Goal: Information Seeking & Learning: Learn about a topic

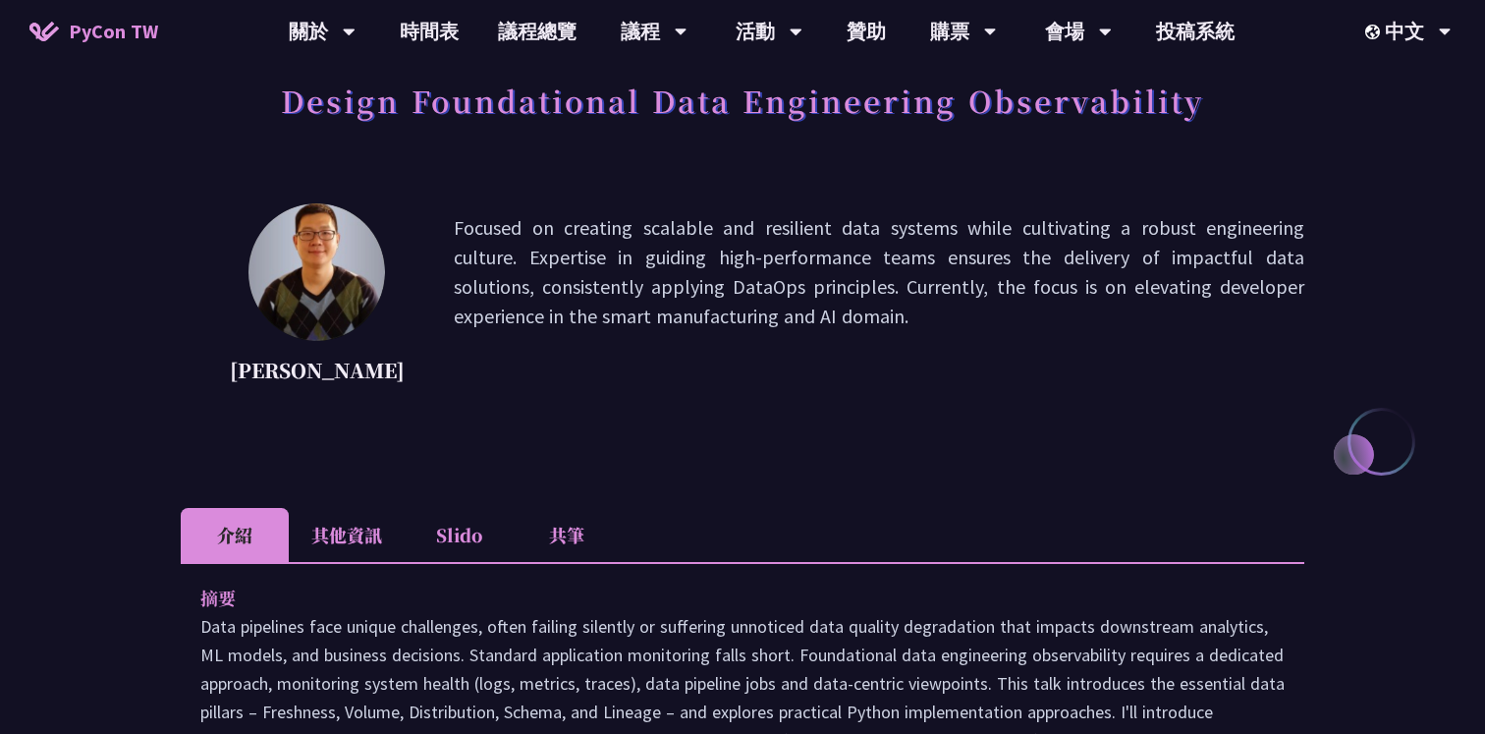
scroll to position [114, 0]
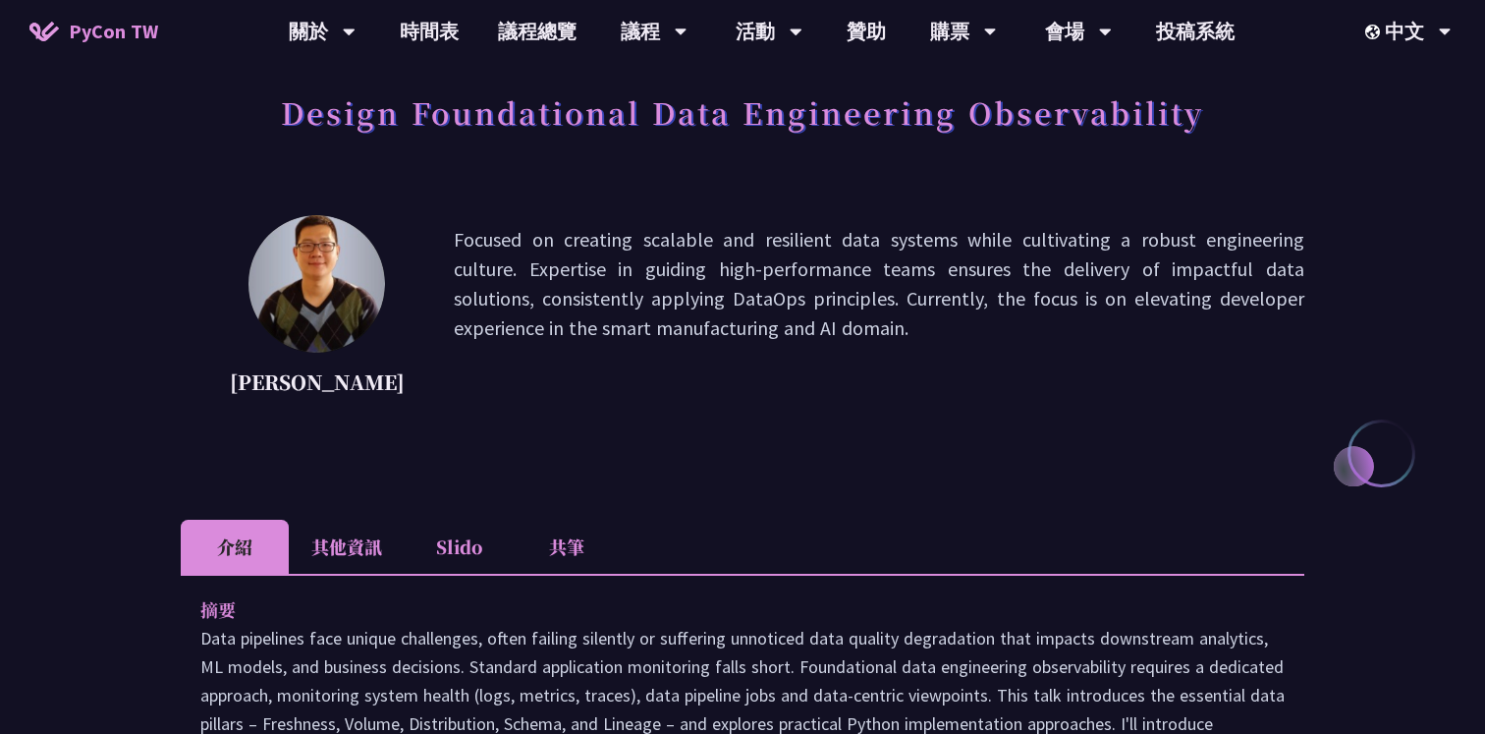
click at [433, 37] on link "時間表" at bounding box center [429, 31] width 98 height 63
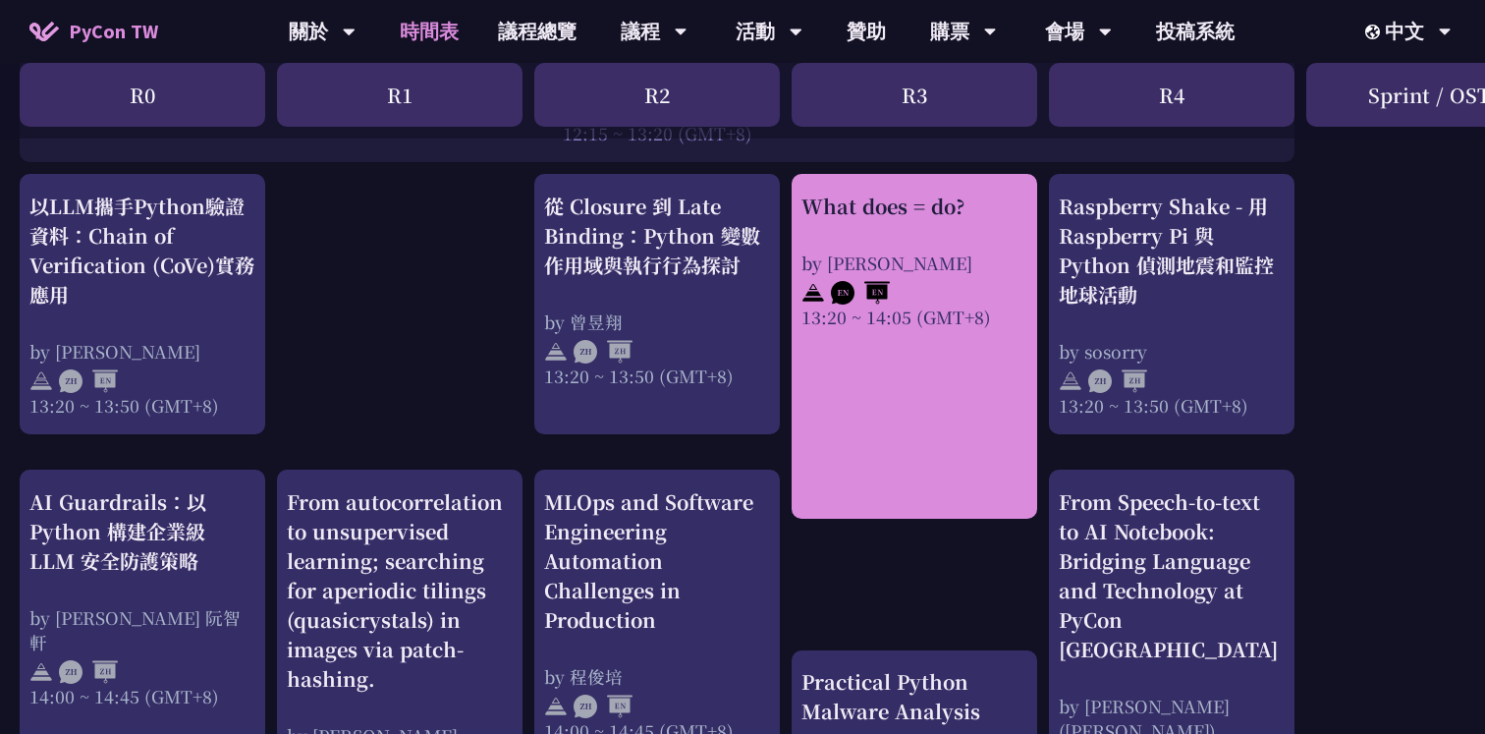
scroll to position [1692, 0]
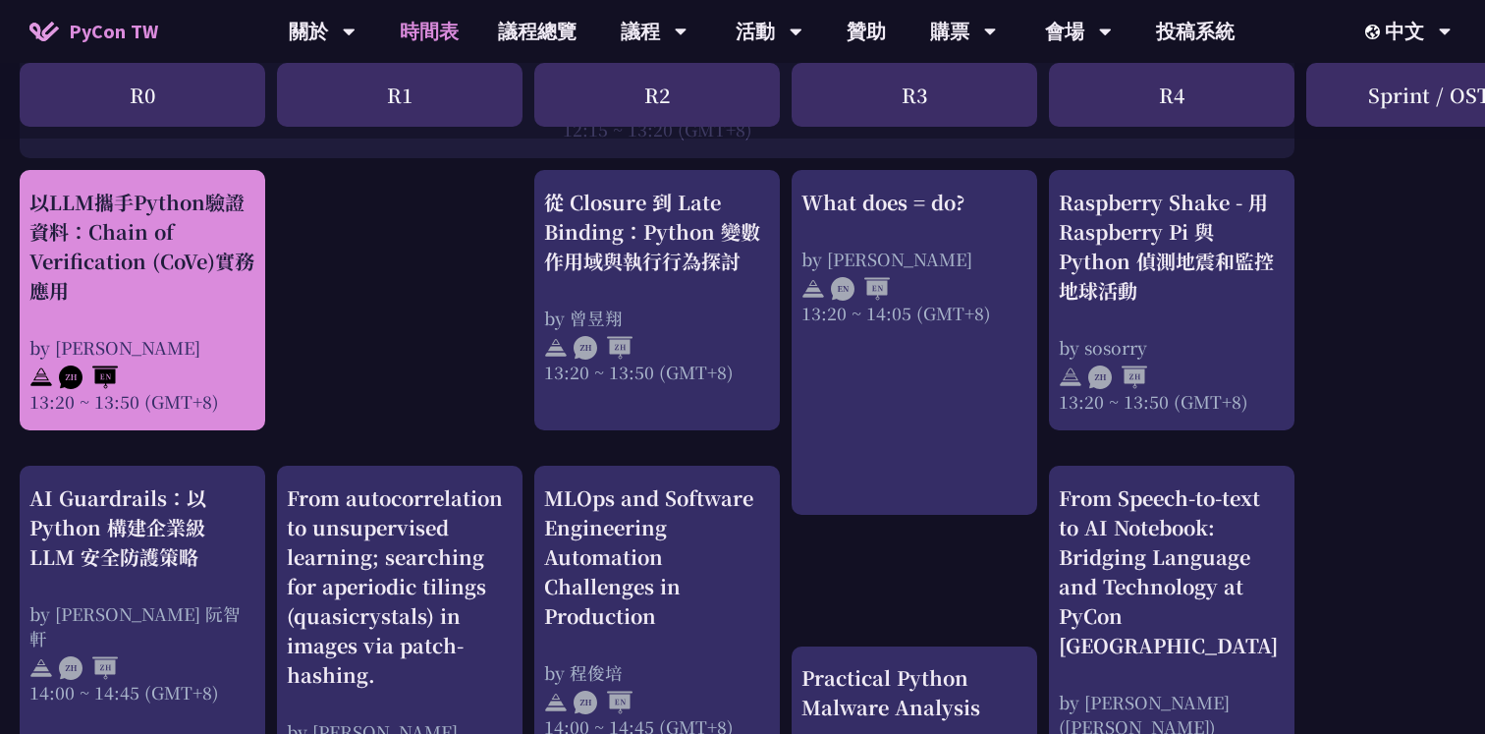
click at [89, 268] on div "以LLM攜手Python驗證資料：Chain of Verification (CoVe)實務應用" at bounding box center [142, 247] width 226 height 118
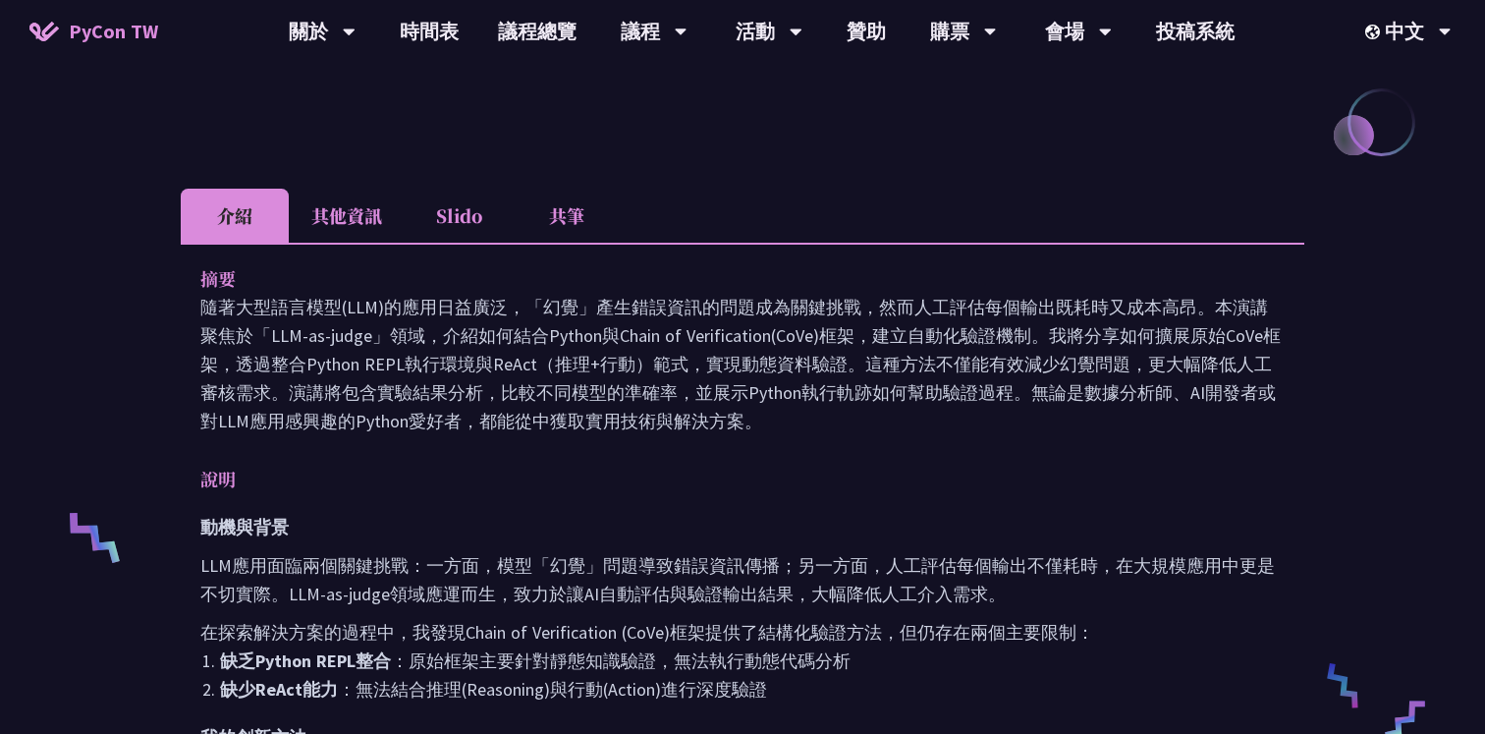
scroll to position [379, 0]
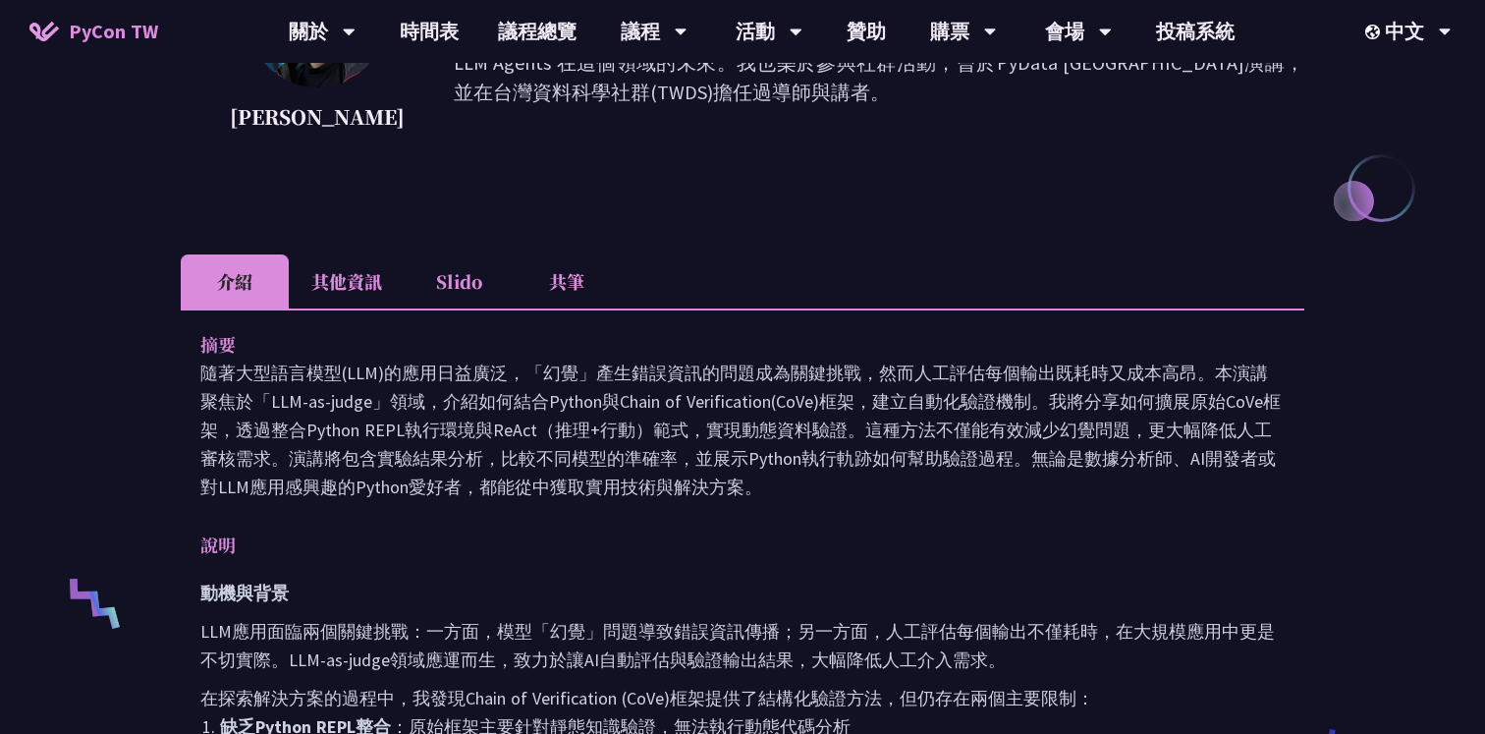
click at [426, 286] on li "Slido" at bounding box center [459, 281] width 108 height 54
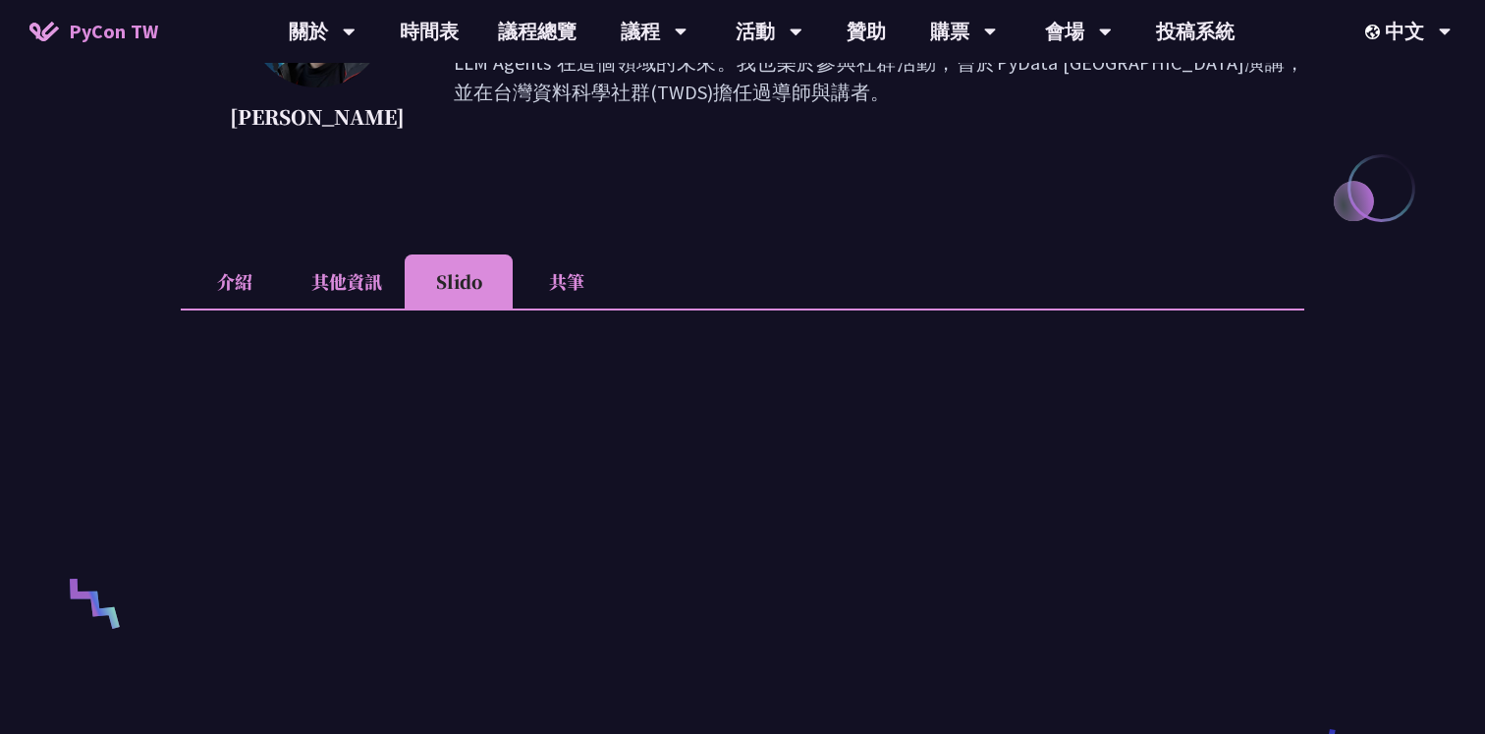
click at [576, 276] on li "共筆" at bounding box center [567, 281] width 108 height 54
click at [346, 286] on li "其他資訊" at bounding box center [347, 281] width 116 height 54
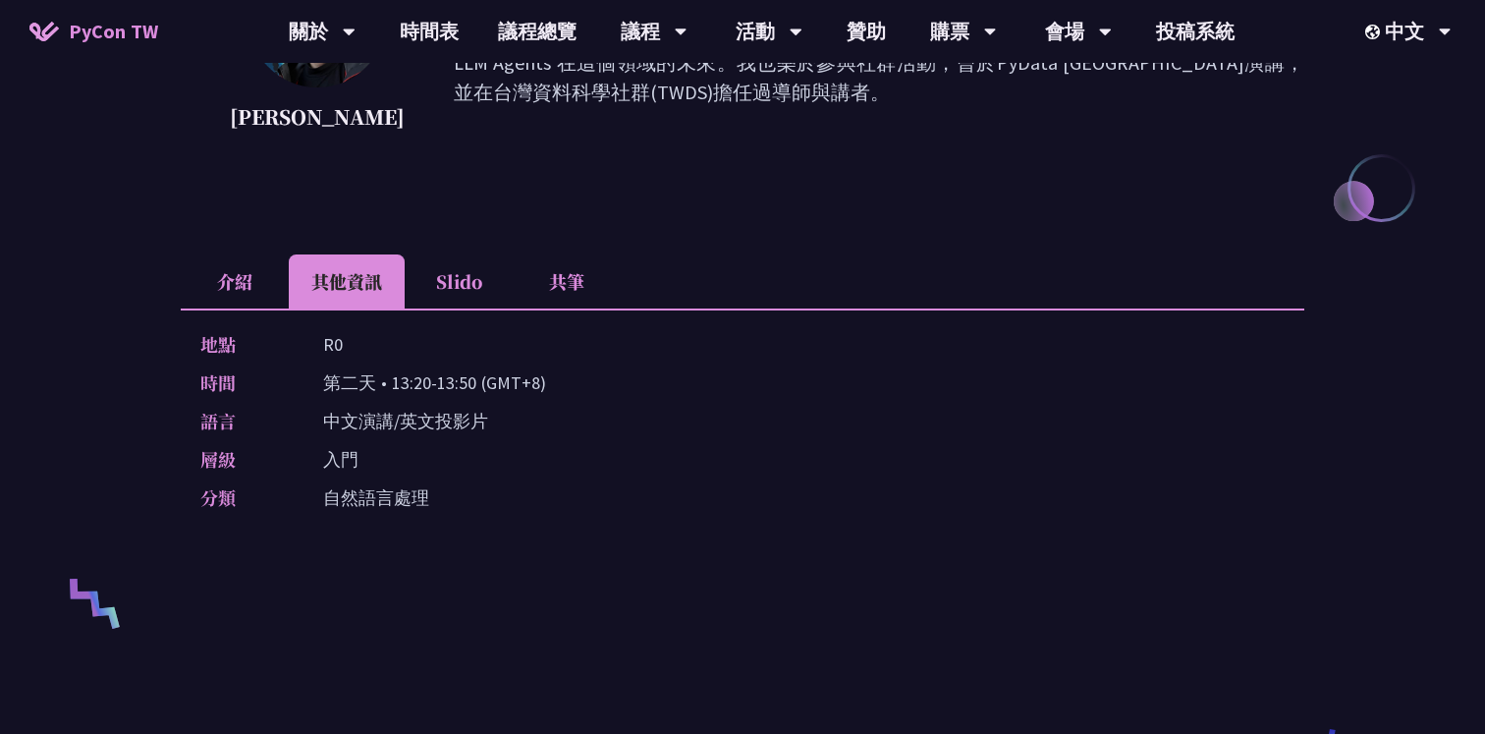
click at [223, 289] on li "介紹" at bounding box center [235, 281] width 108 height 54
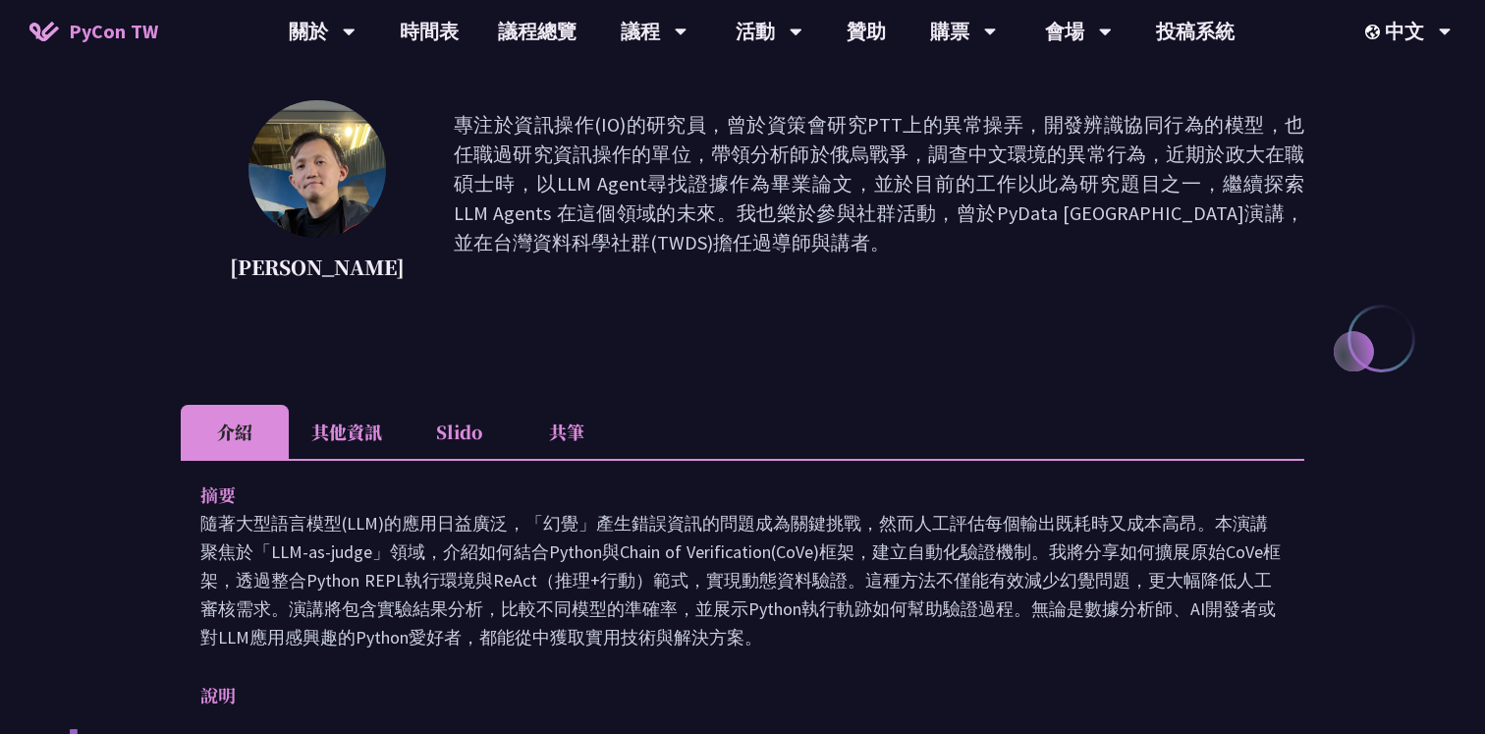
scroll to position [0, 0]
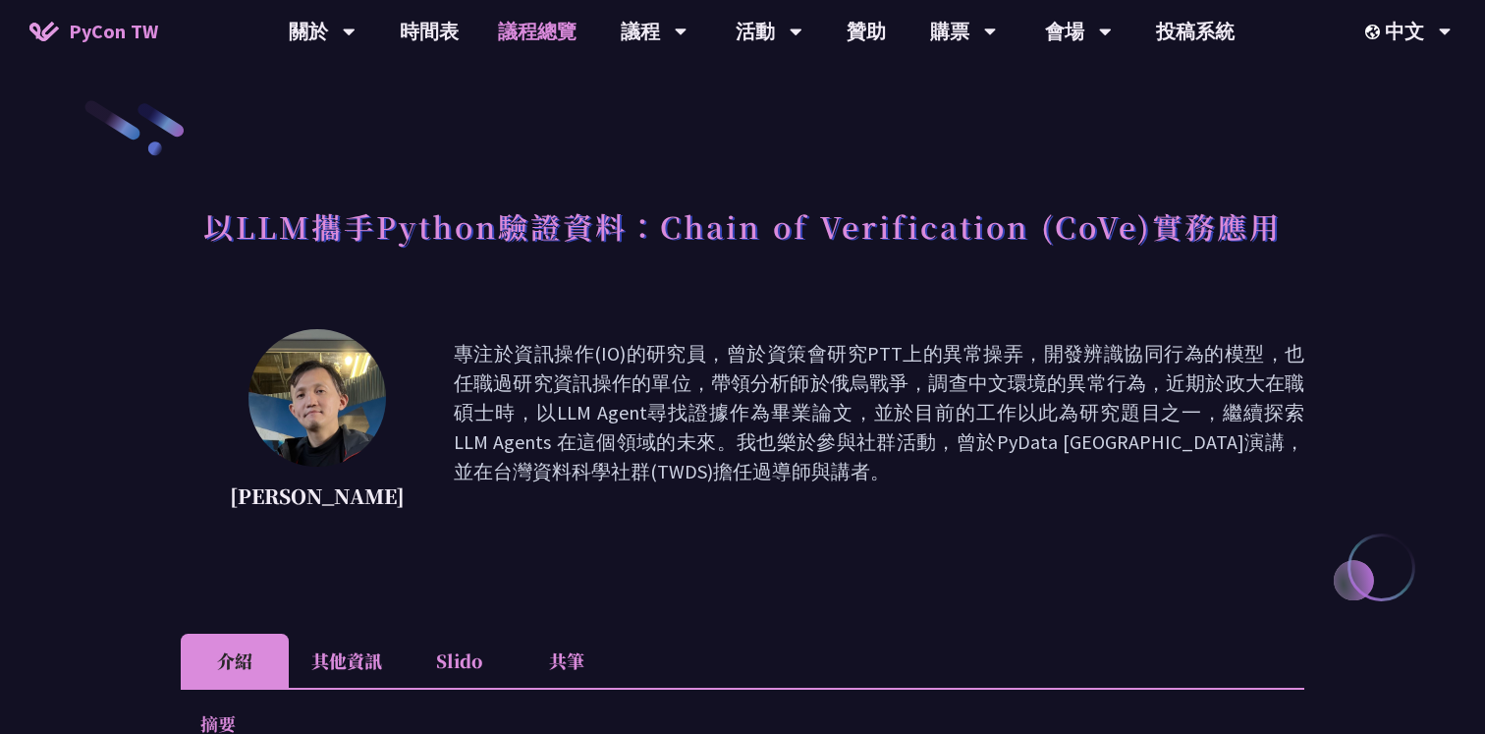
click at [550, 19] on link "議程總覽" at bounding box center [537, 31] width 118 height 63
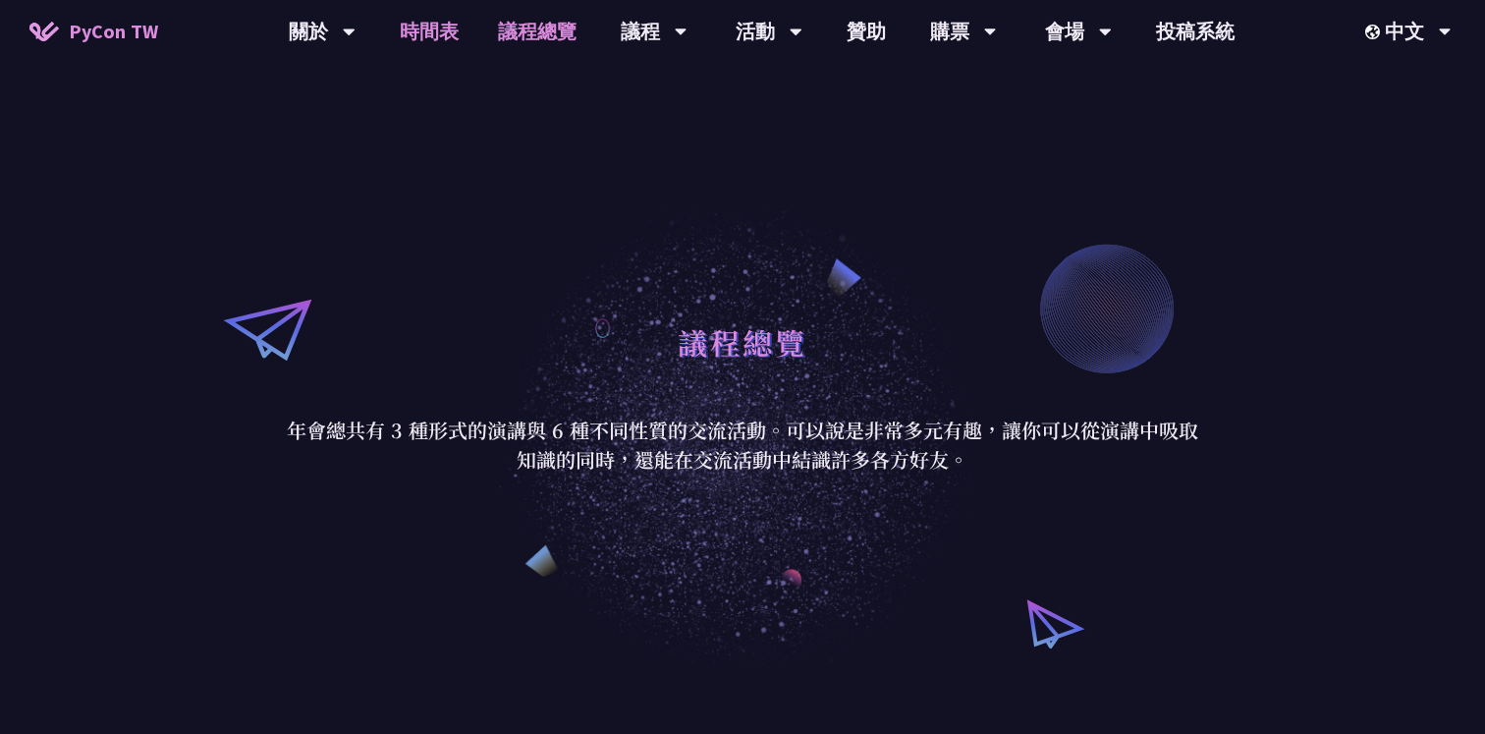
click at [444, 29] on link "時間表" at bounding box center [429, 31] width 98 height 63
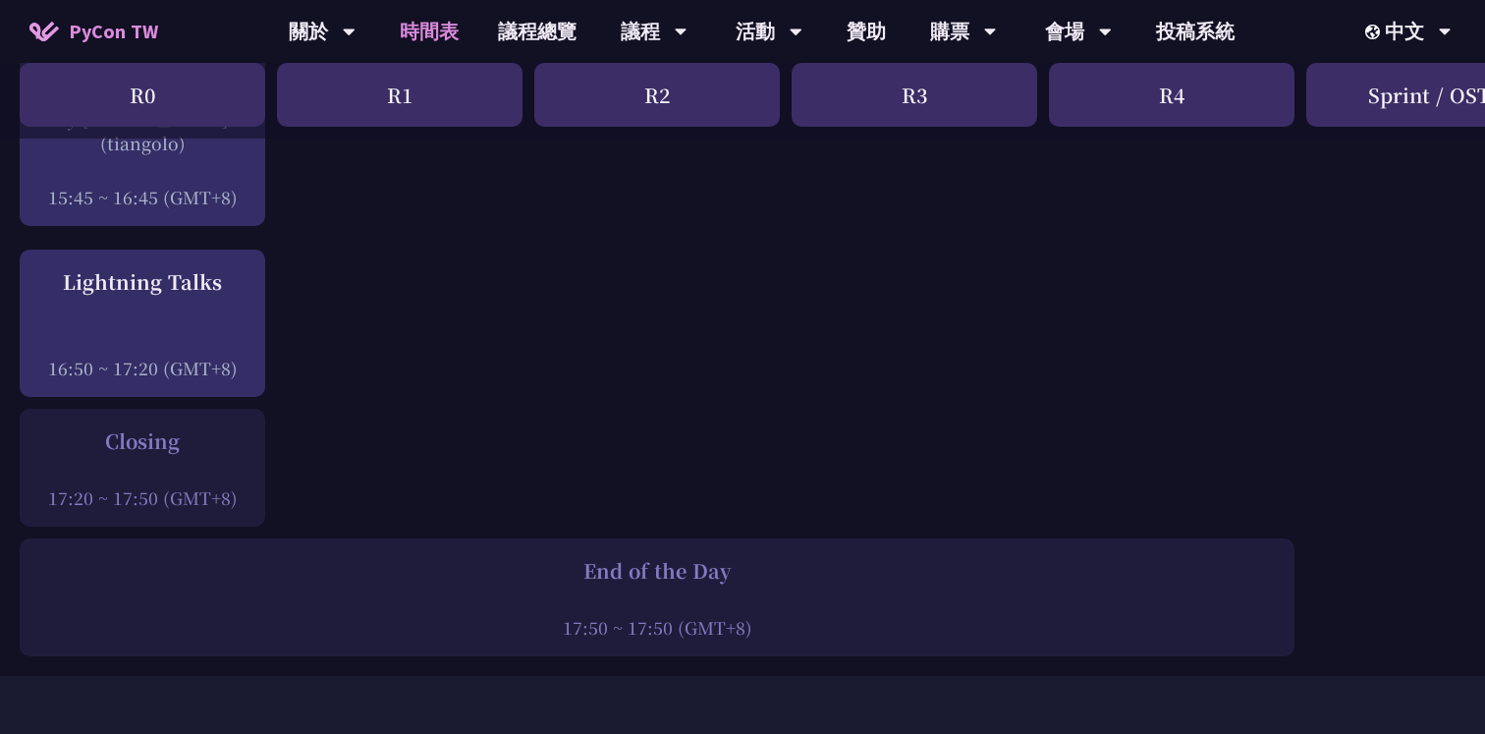
scroll to position [2779, 0]
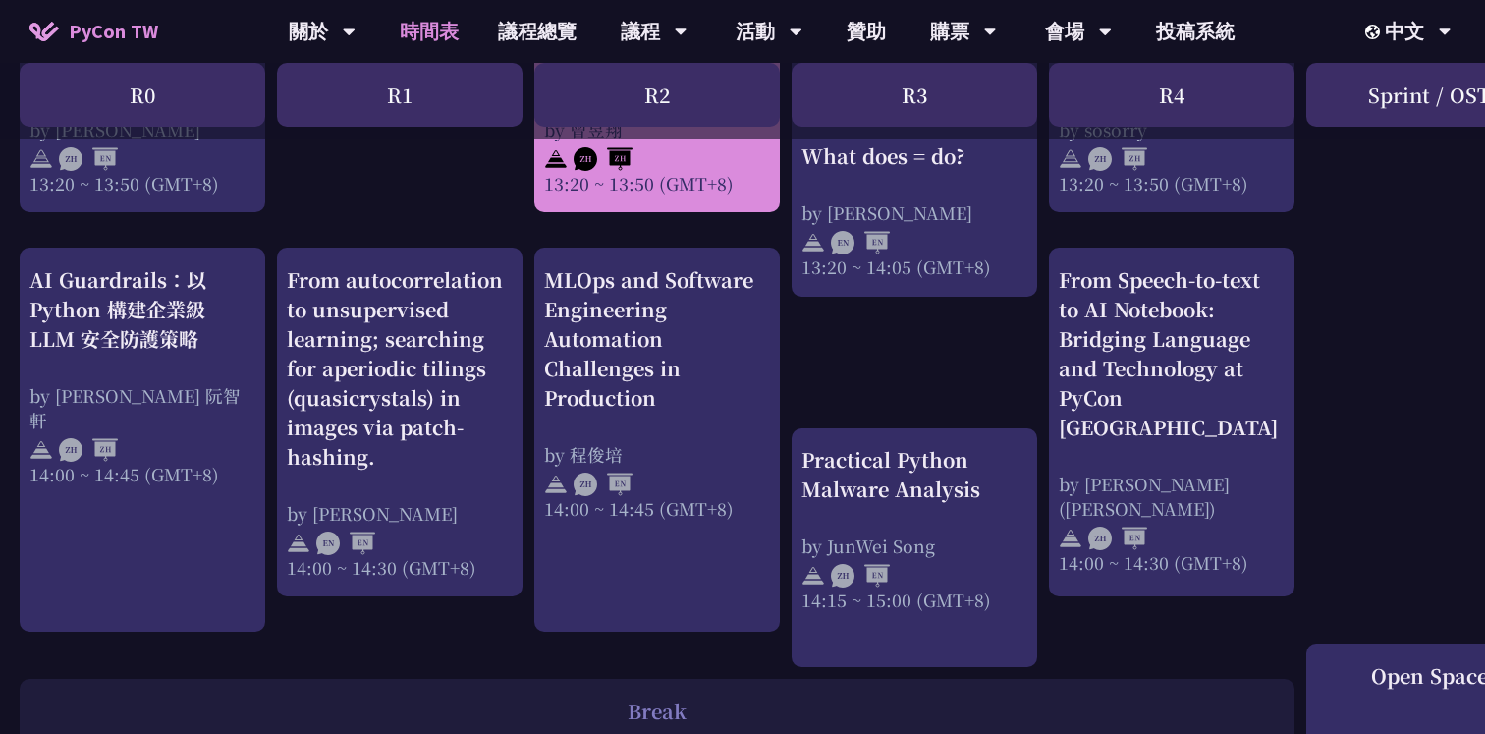
scroll to position [1908, 0]
